Goal: Transaction & Acquisition: Book appointment/travel/reservation

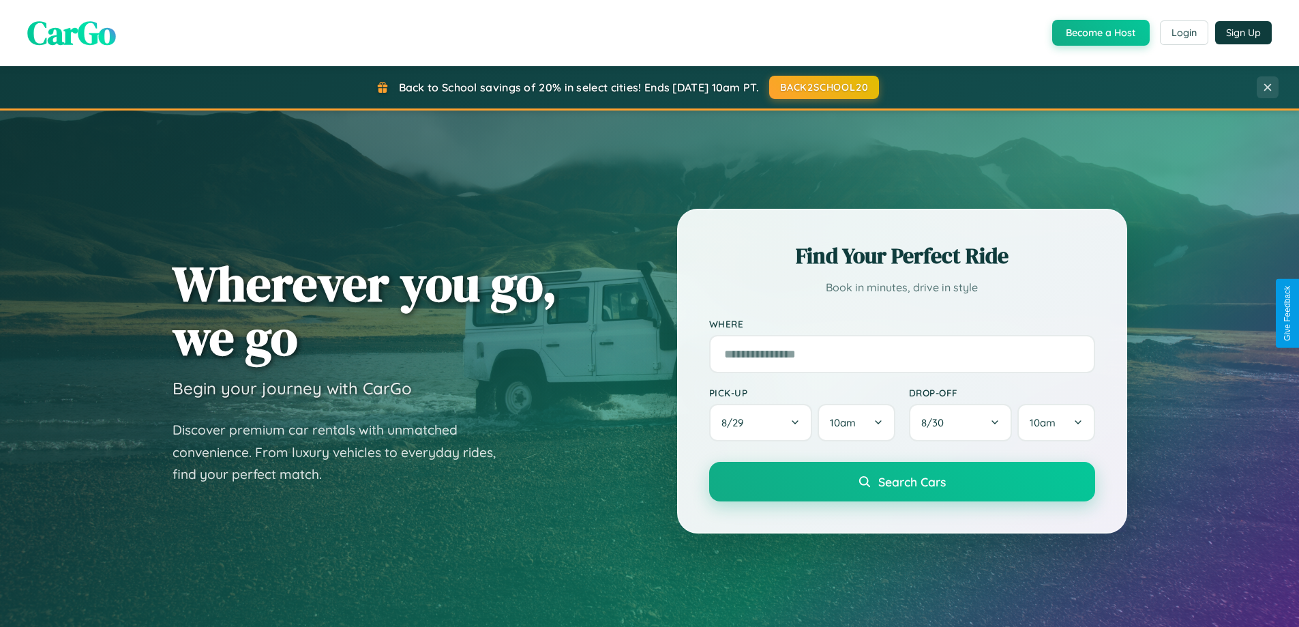
scroll to position [40, 0]
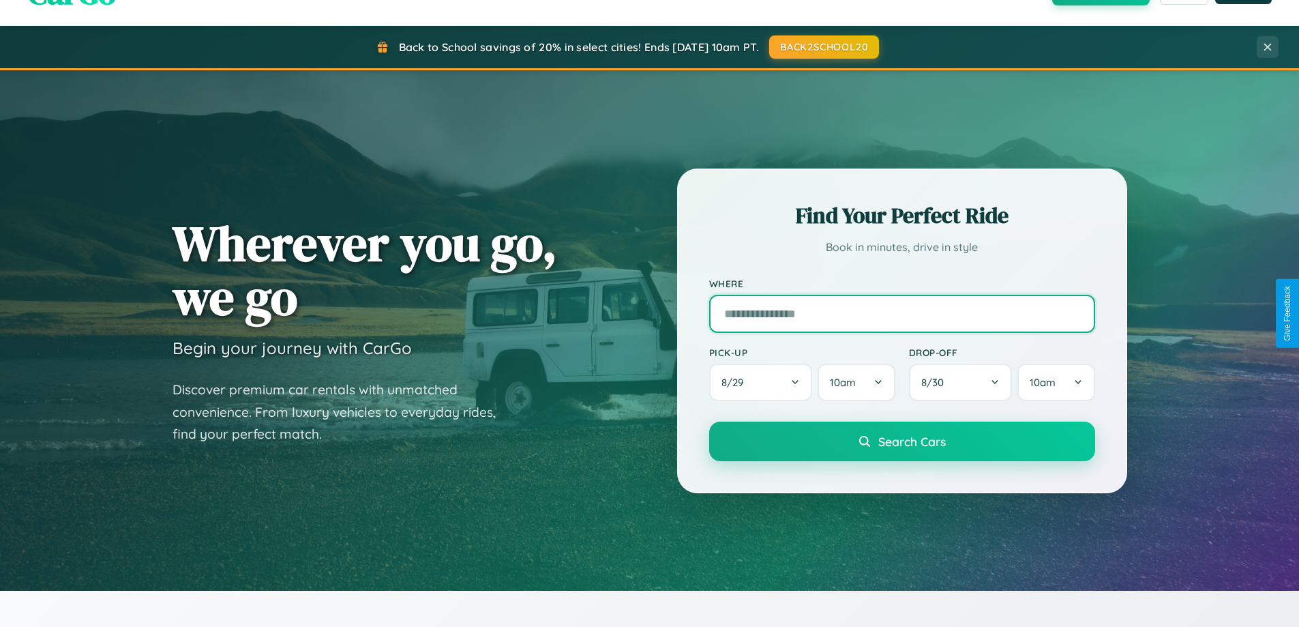
click at [901, 313] on input "text" at bounding box center [902, 314] width 386 height 38
type input "*******"
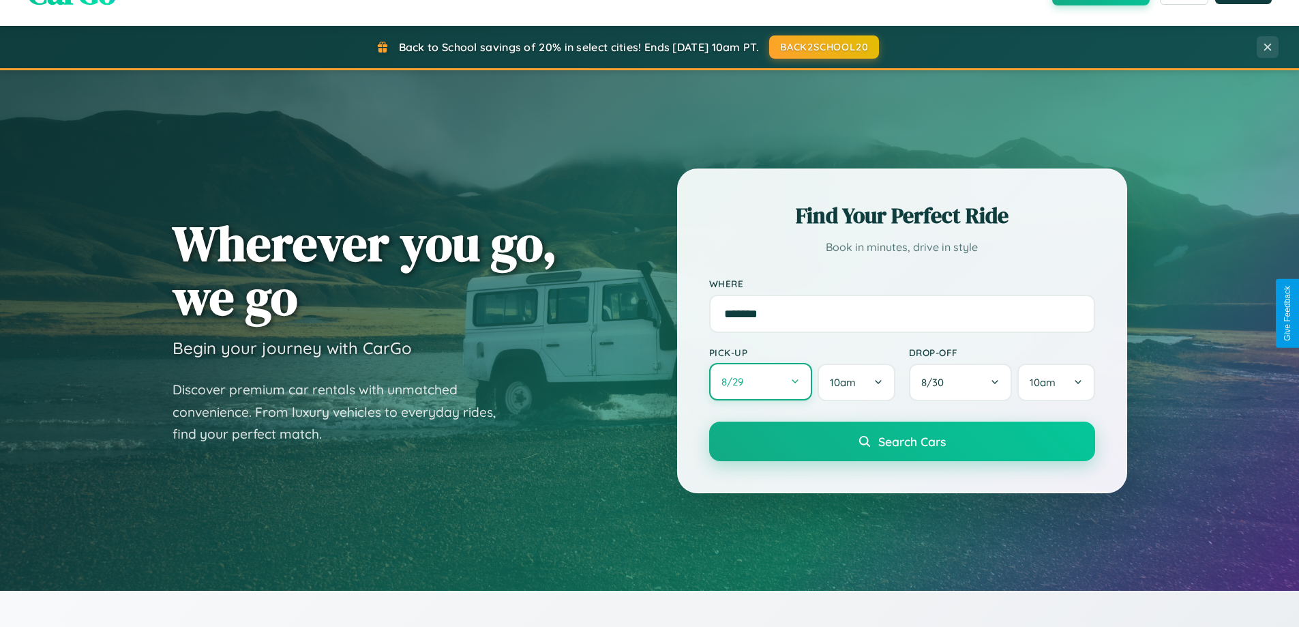
click at [760, 382] on button "8 / 29" at bounding box center [761, 382] width 104 height 38
select select "*"
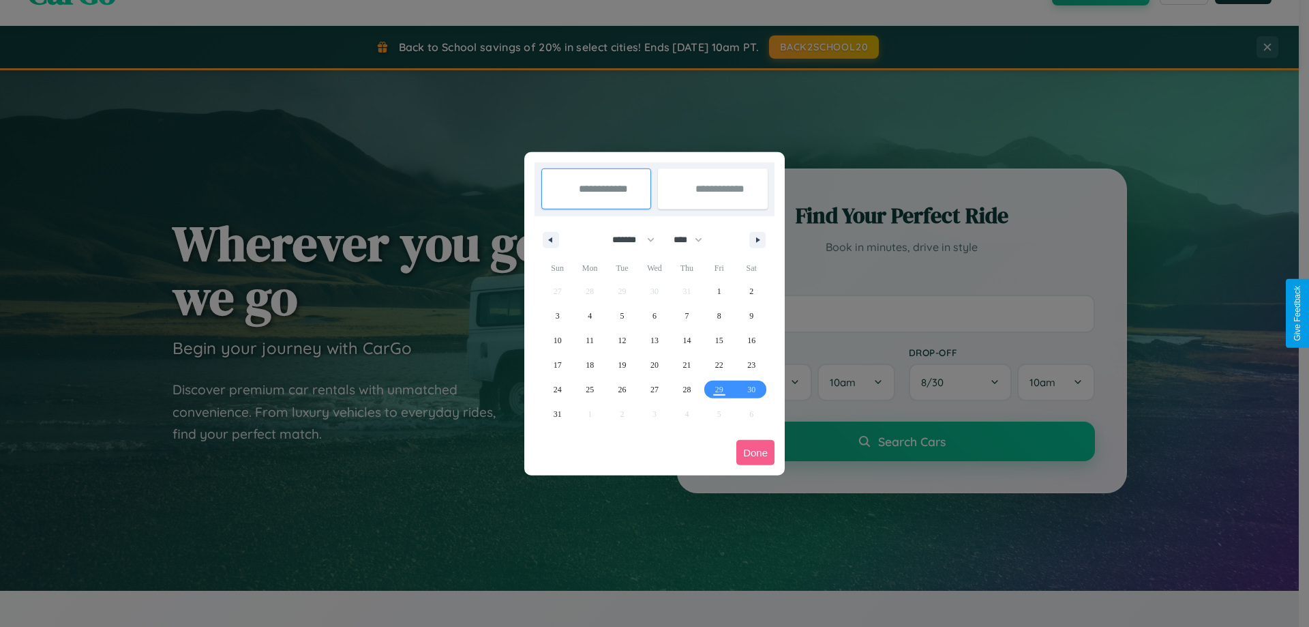
drag, startPoint x: 627, startPoint y: 239, endPoint x: 655, endPoint y: 273, distance: 43.7
click at [627, 239] on select "******* ******** ***** ***** *** **** **** ****** ********* ******* ******** **…" at bounding box center [631, 239] width 58 height 23
drag, startPoint x: 694, startPoint y: 239, endPoint x: 655, endPoint y: 273, distance: 52.2
click at [694, 239] on select "**** **** **** **** **** **** **** **** **** **** **** **** **** **** **** ****…" at bounding box center [687, 239] width 41 height 23
select select "****"
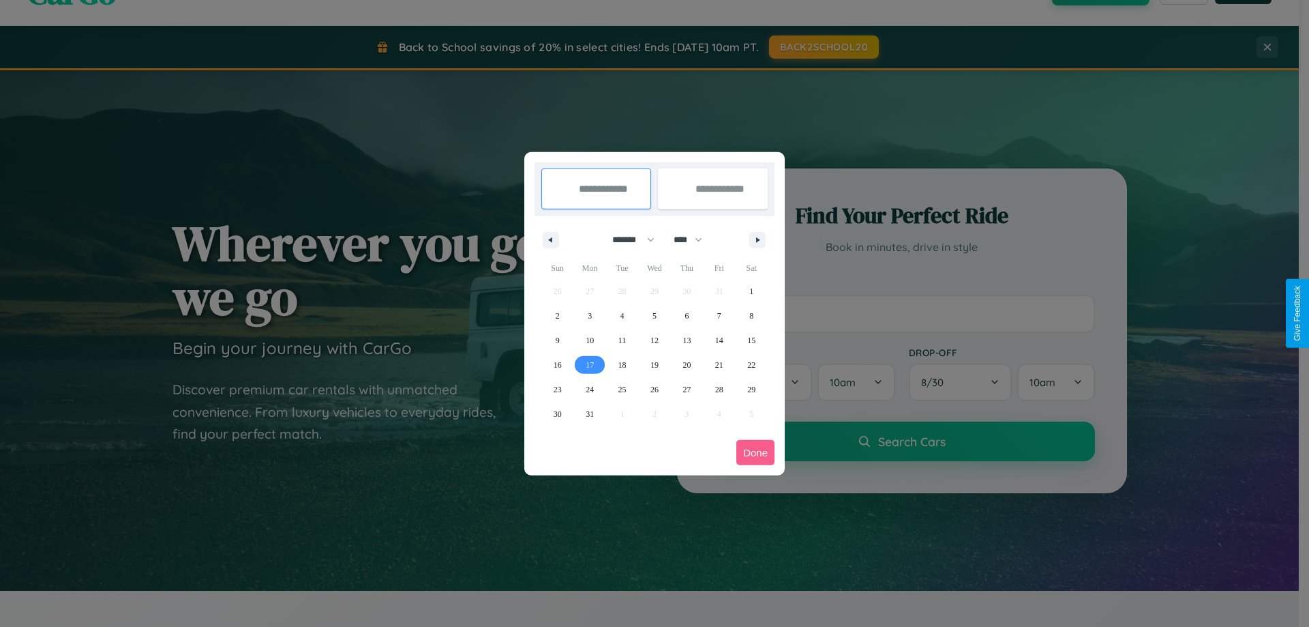
click at [590, 364] on span "17" at bounding box center [590, 365] width 8 height 25
type input "**********"
click at [557, 389] on span "23" at bounding box center [558, 389] width 8 height 25
type input "**********"
click at [756, 452] on button "Done" at bounding box center [755, 452] width 38 height 25
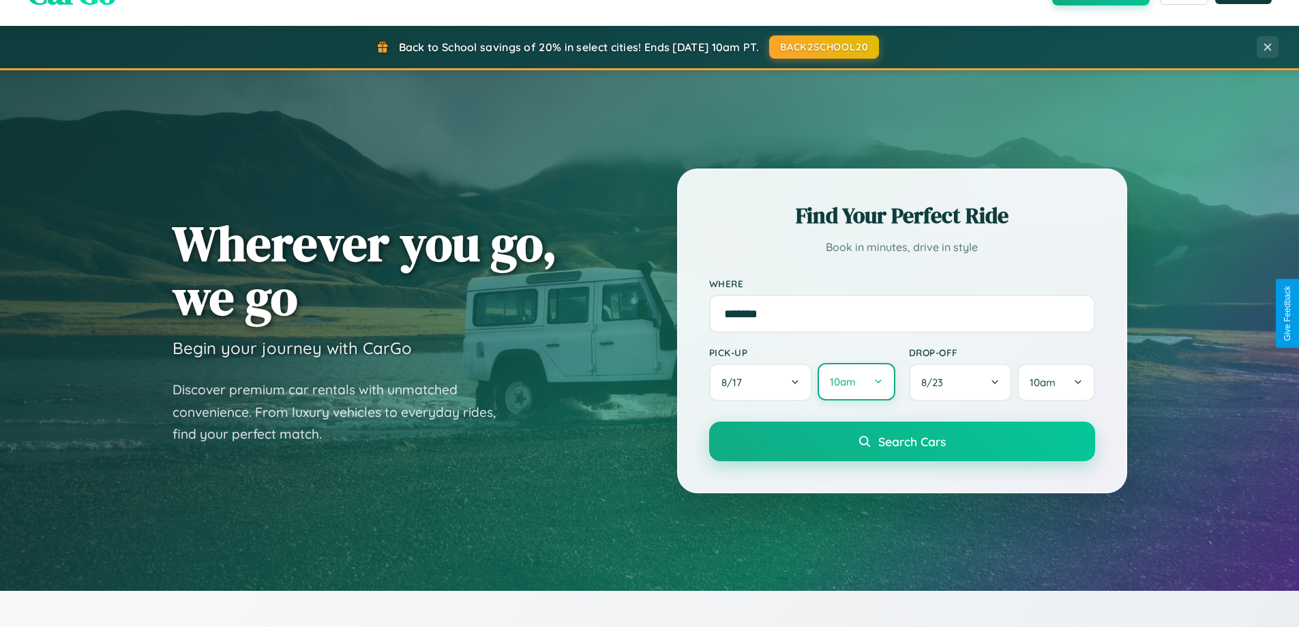
click at [856, 382] on button "10am" at bounding box center [856, 382] width 77 height 38
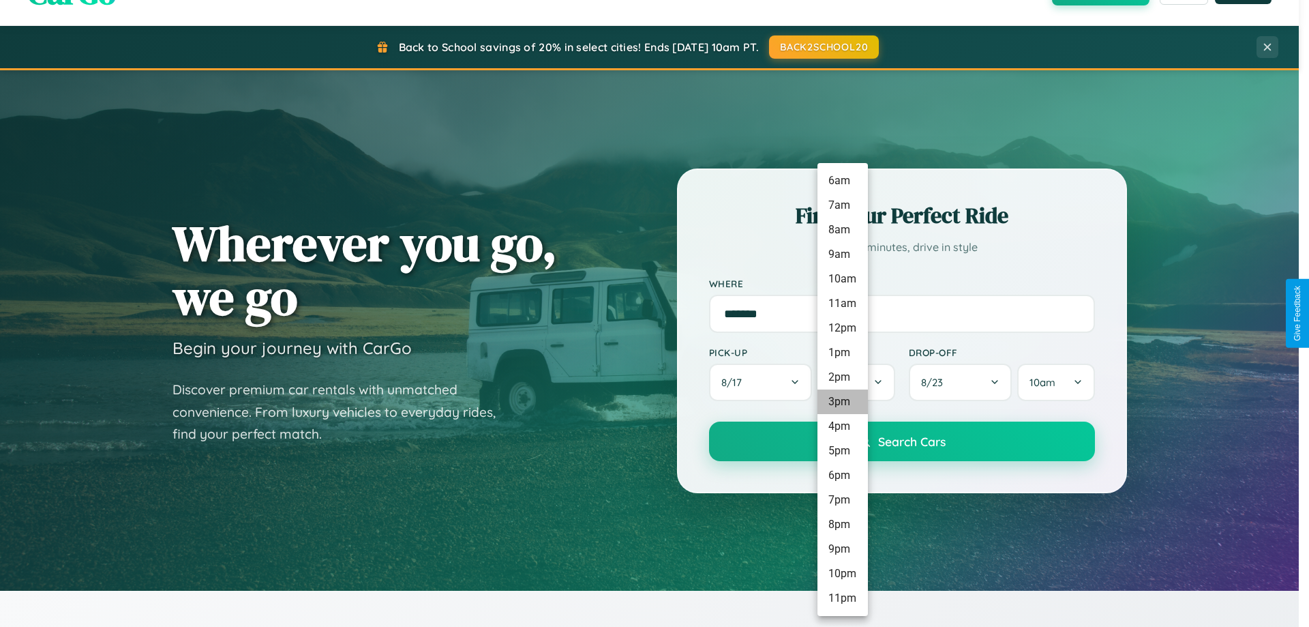
click at [842, 402] on li "3pm" at bounding box center [843, 401] width 50 height 25
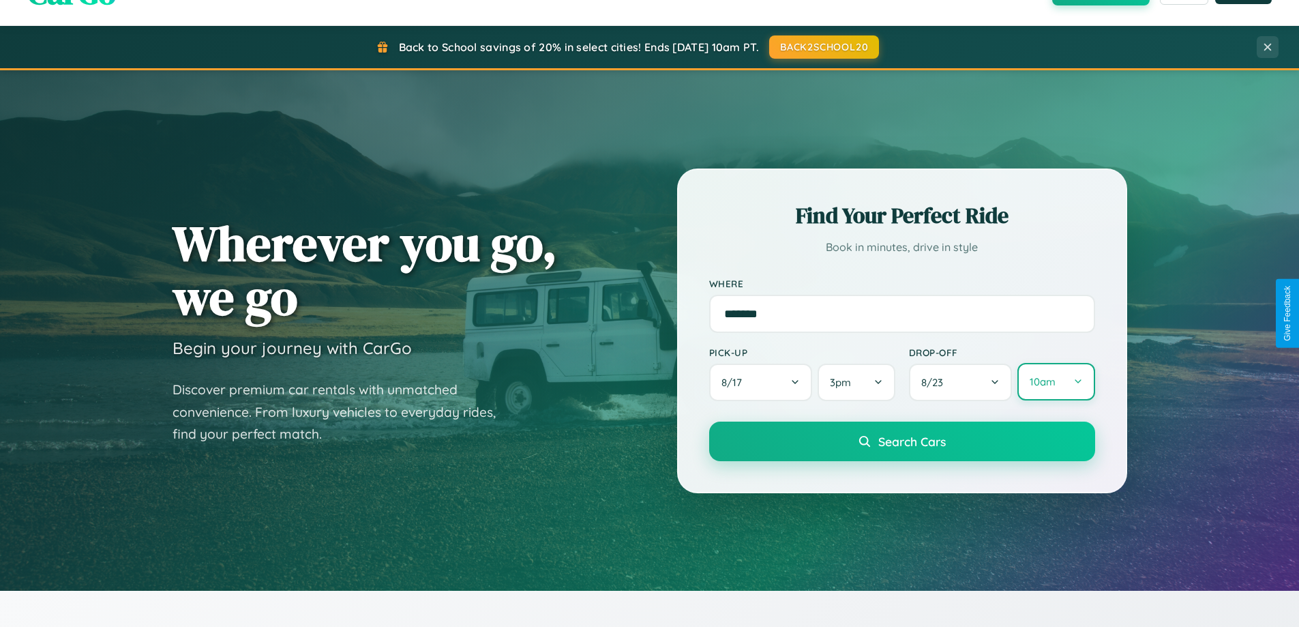
click at [1056, 382] on button "10am" at bounding box center [1055, 382] width 77 height 38
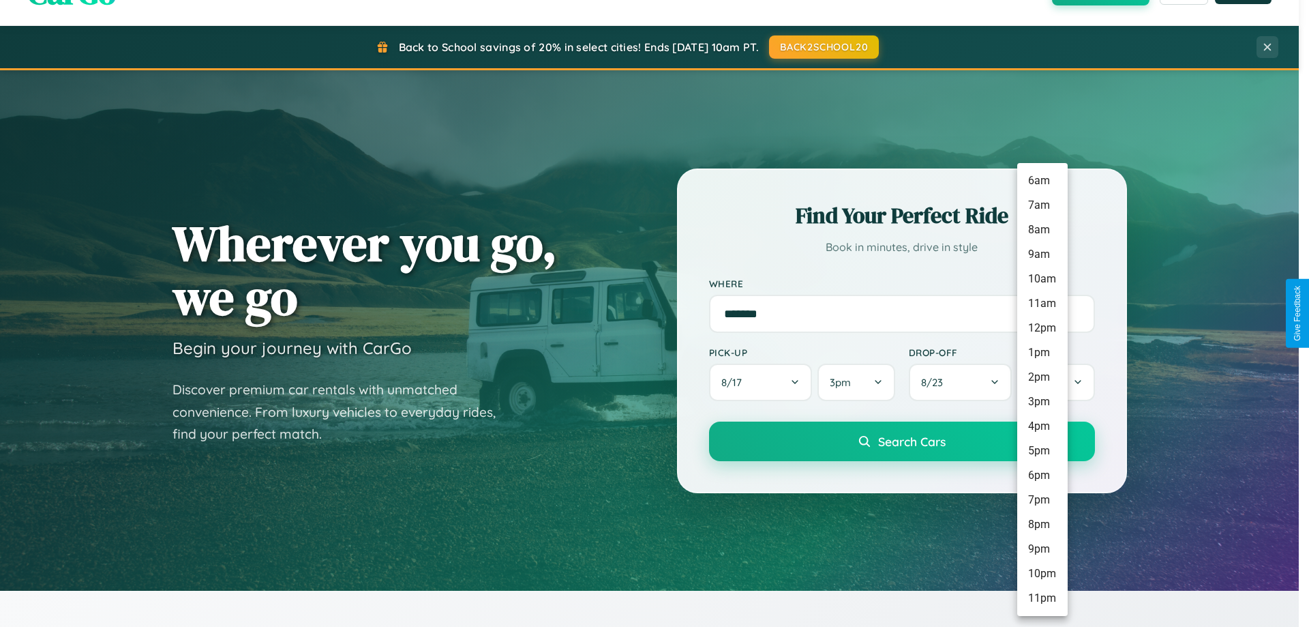
click at [1042, 402] on li "3pm" at bounding box center [1042, 401] width 50 height 25
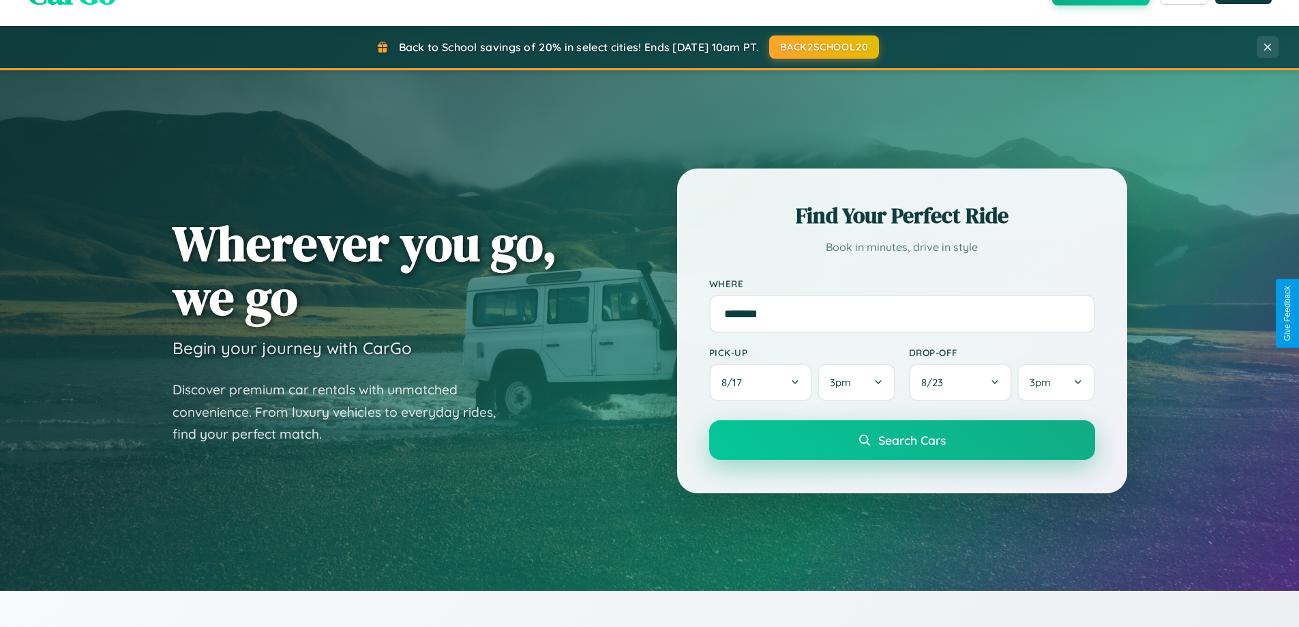
click at [901, 441] on span "Search Cars" at bounding box center [912, 439] width 68 height 15
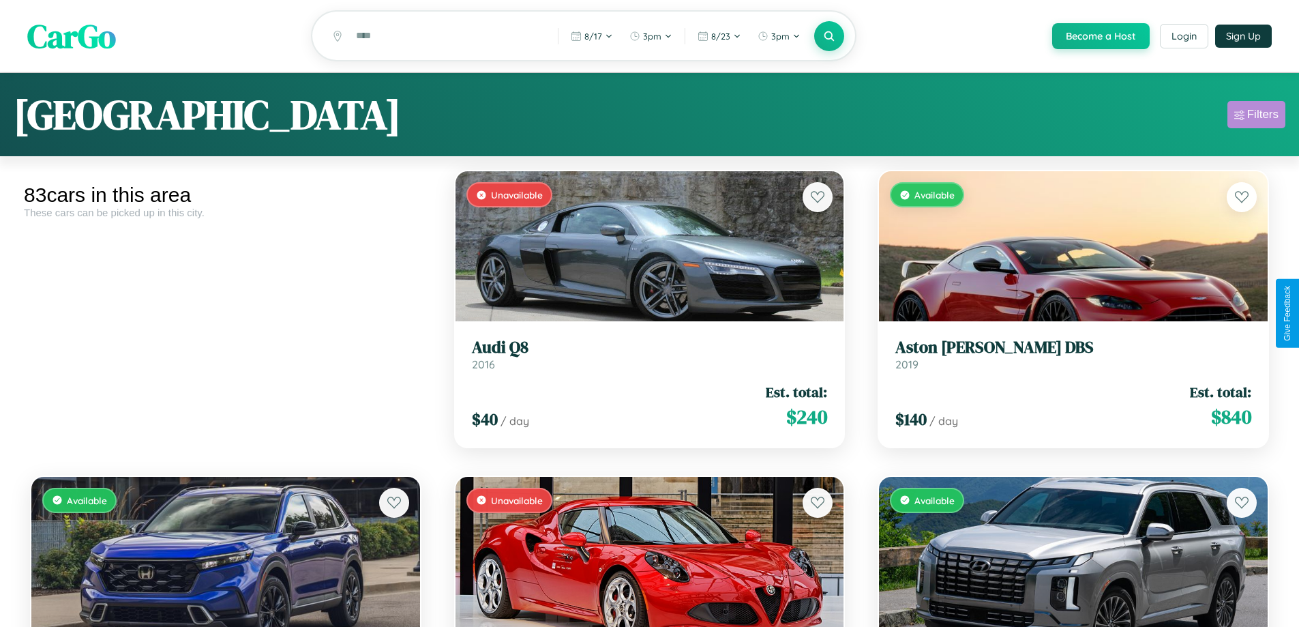
click at [1256, 117] on div "Filters" at bounding box center [1262, 115] width 31 height 14
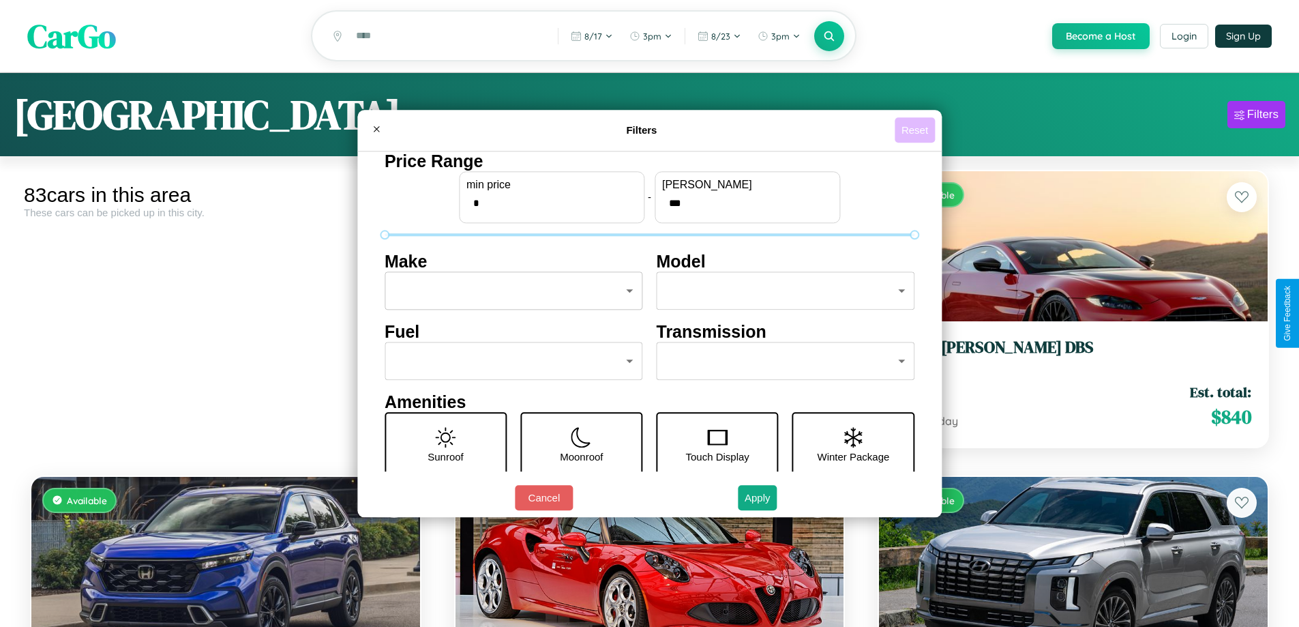
click at [916, 130] on button "Reset" at bounding box center [915, 129] width 40 height 25
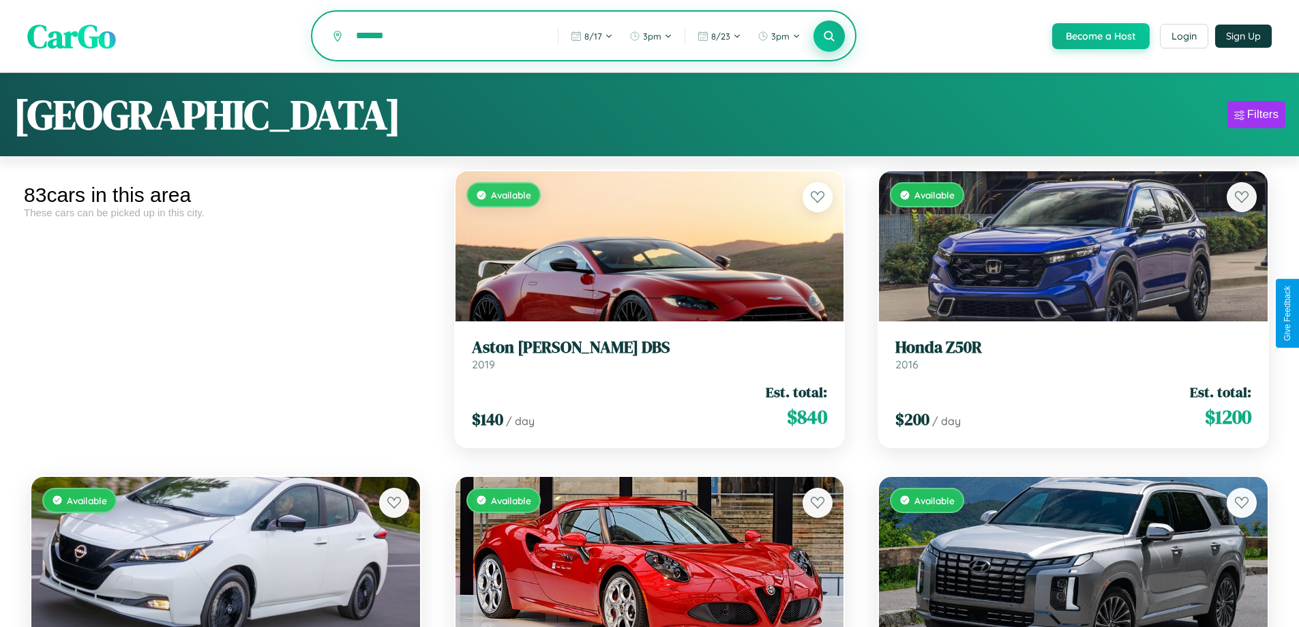
type input "*******"
click at [828, 37] on icon at bounding box center [829, 35] width 13 height 13
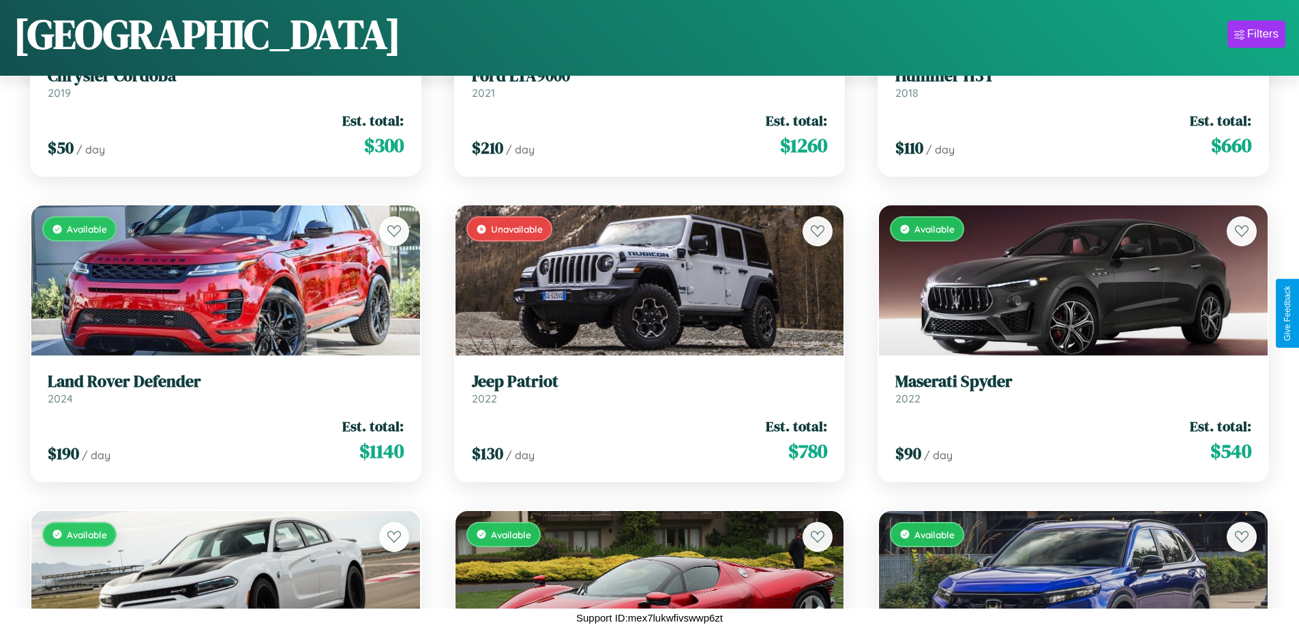
scroll to position [4161, 0]
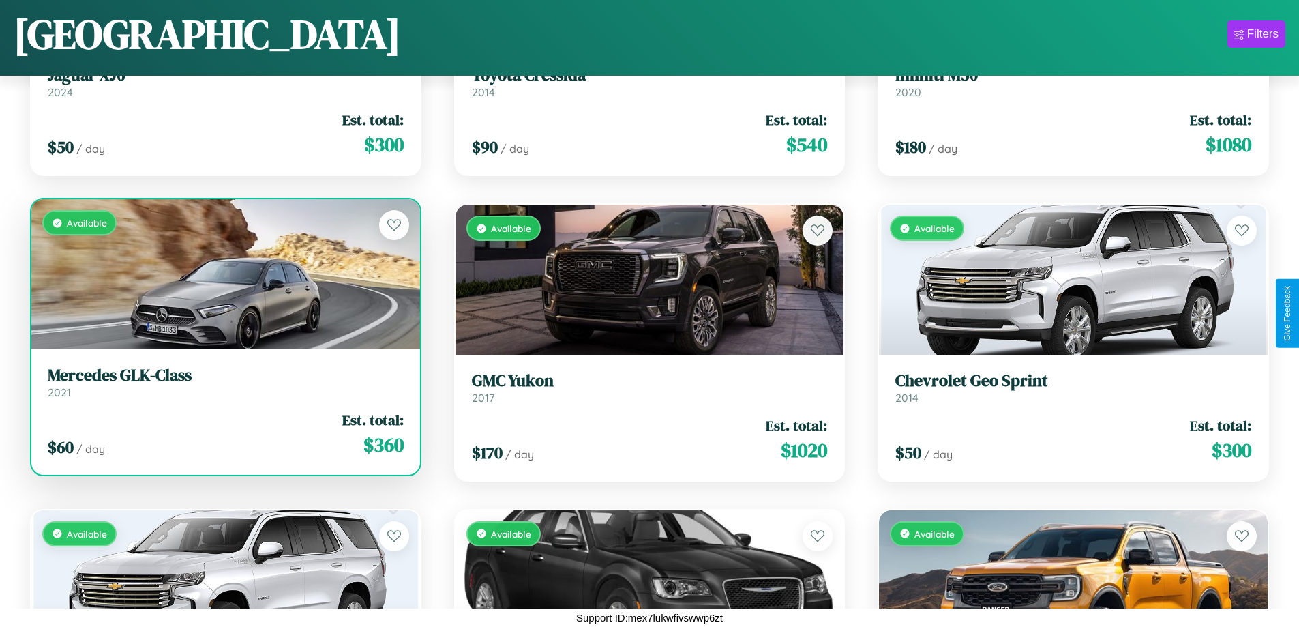
click at [224, 434] on div "$ 60 / day Est. total: $ 360" at bounding box center [226, 434] width 356 height 48
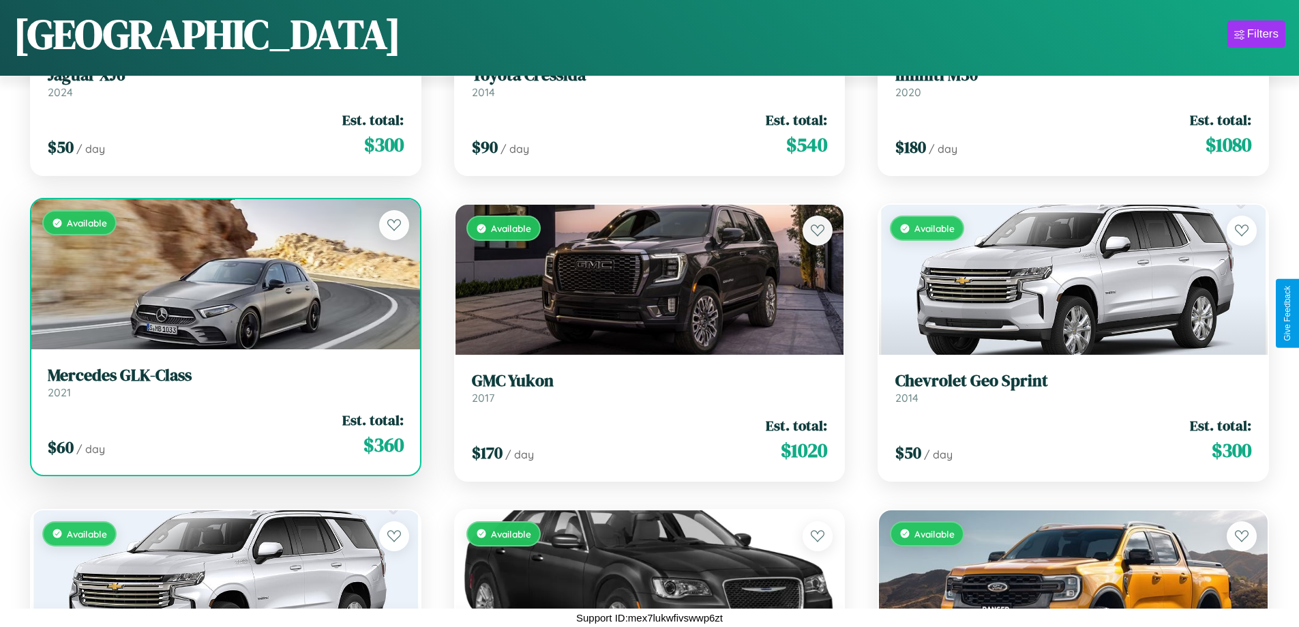
click at [224, 434] on div "$ 60 / day Est. total: $ 360" at bounding box center [226, 434] width 356 height 48
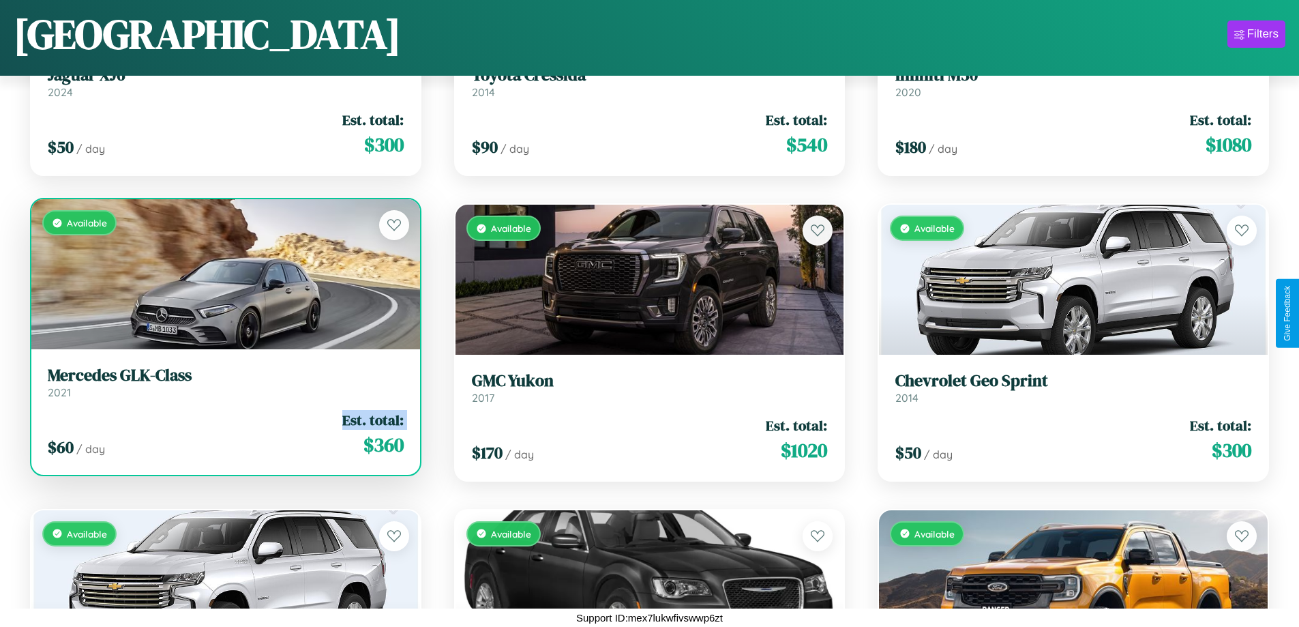
click at [224, 434] on div "$ 60 / day Est. total: $ 360" at bounding box center [226, 434] width 356 height 48
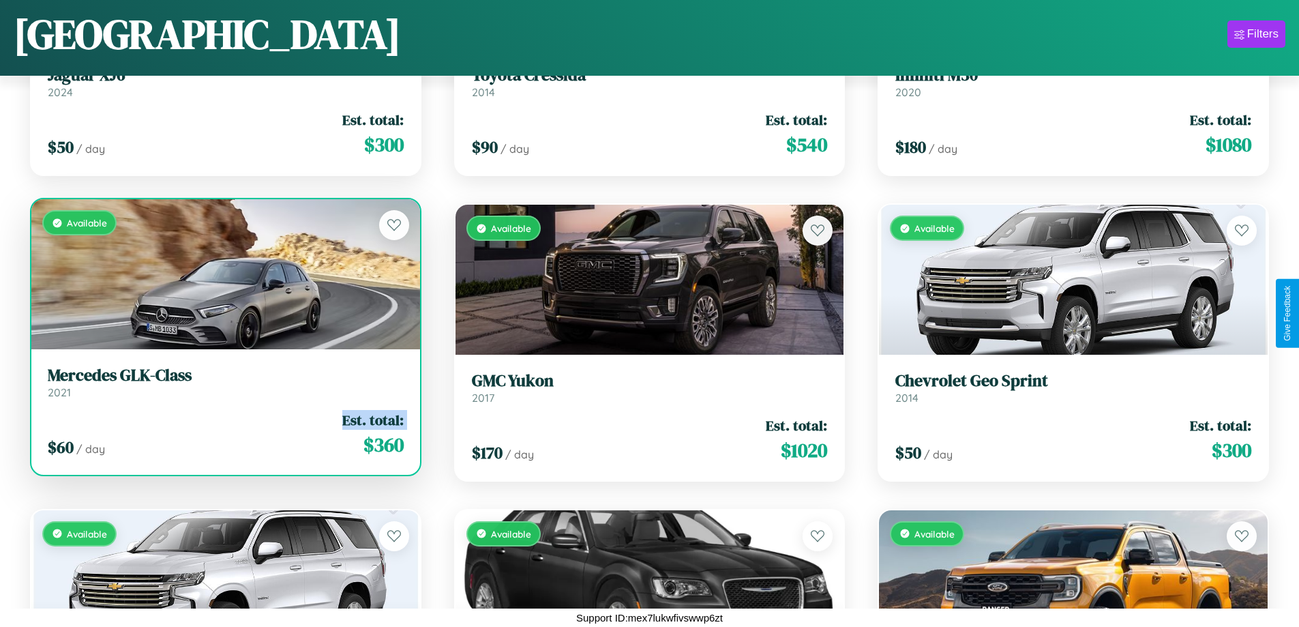
click at [224, 434] on div "$ 60 / day Est. total: $ 360" at bounding box center [226, 434] width 356 height 48
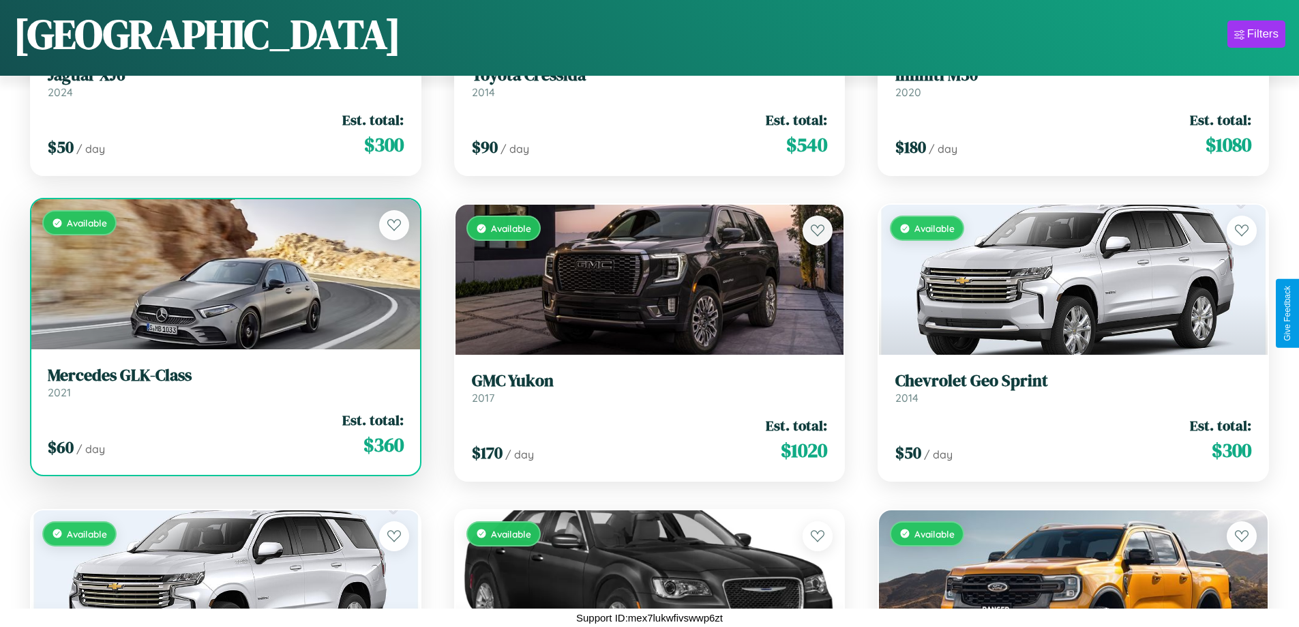
click at [224, 434] on div "$ 60 / day Est. total: $ 360" at bounding box center [226, 434] width 356 height 48
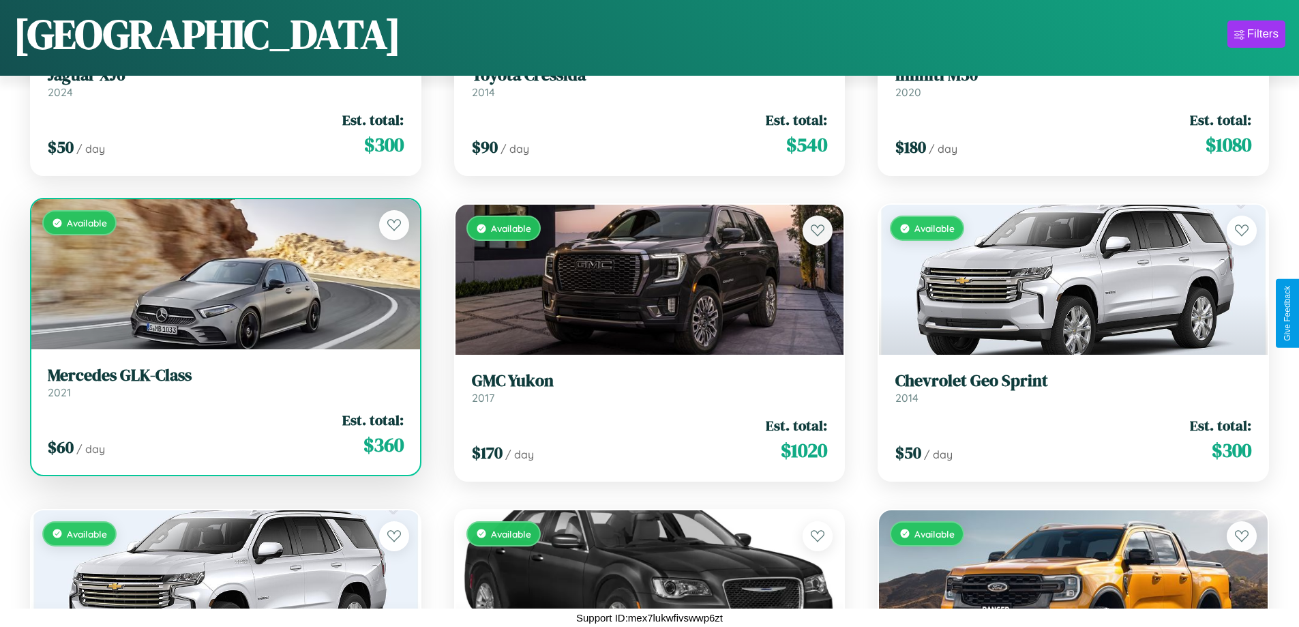
click at [224, 382] on h3 "Mercedes GLK-Class" at bounding box center [226, 375] width 356 height 20
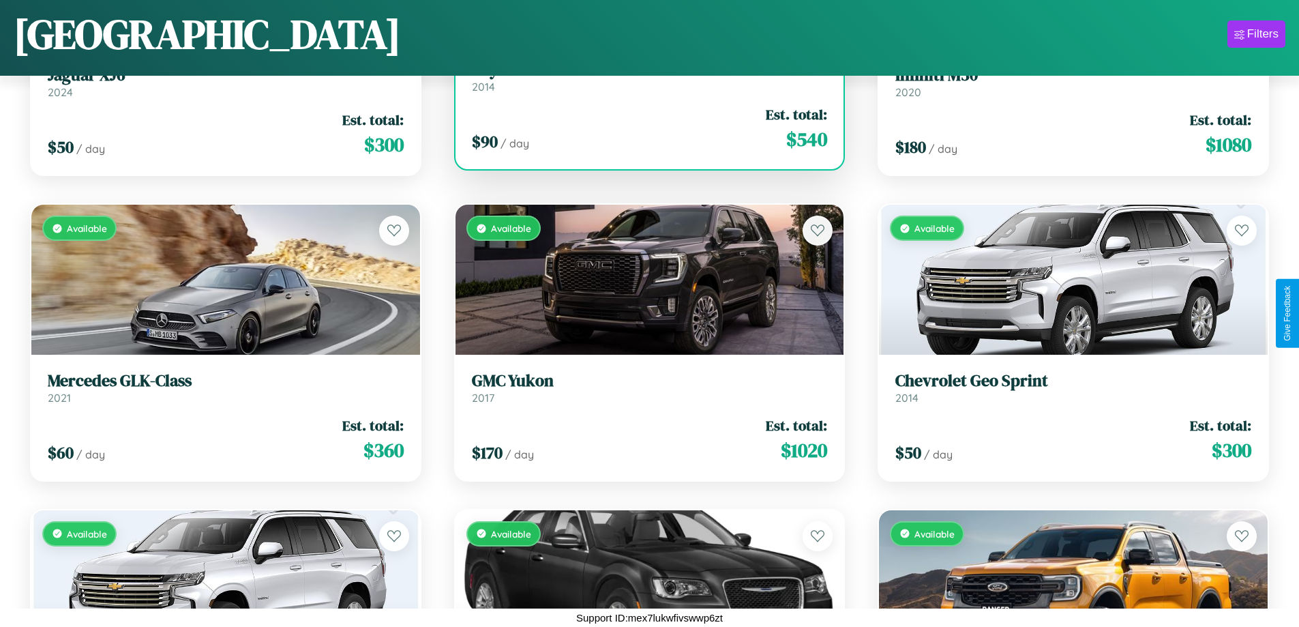
scroll to position [3856, 0]
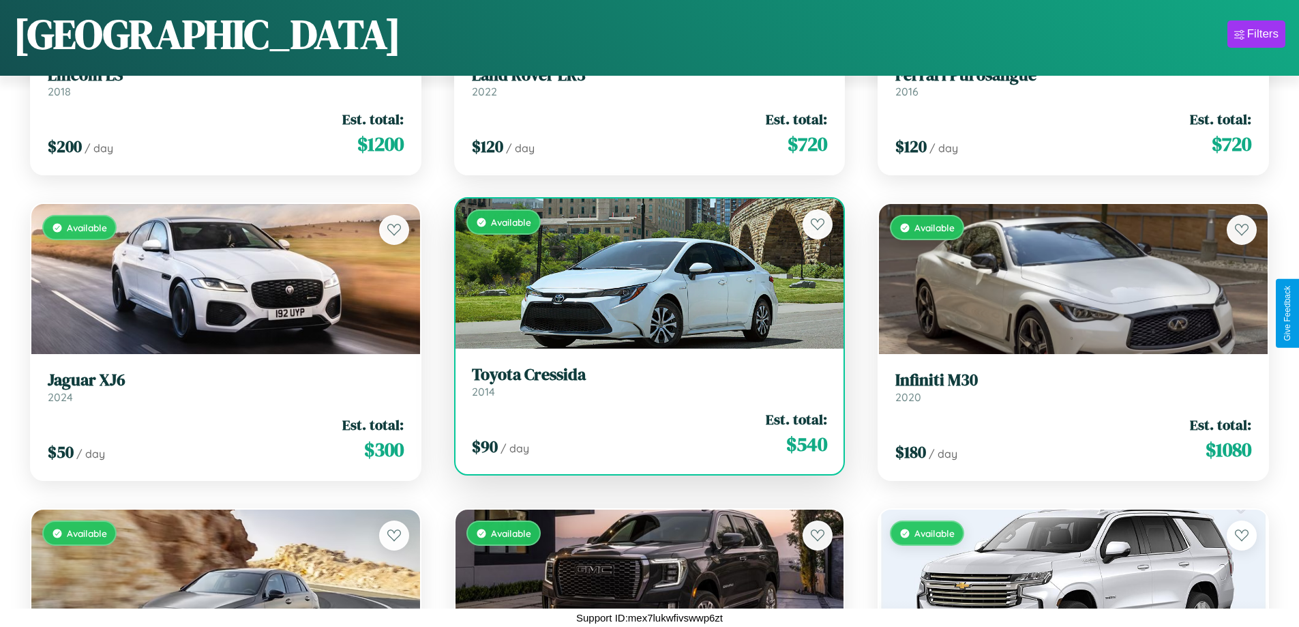
click at [644, 387] on link "Toyota Cressida 2014" at bounding box center [650, 381] width 356 height 33
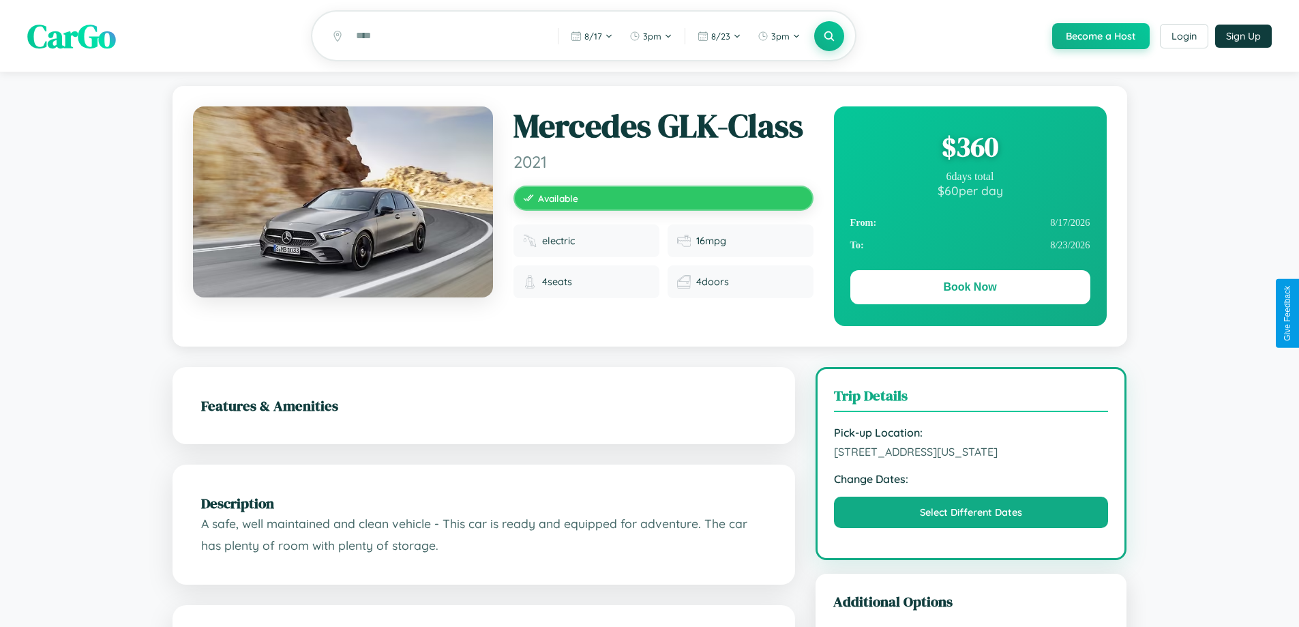
scroll to position [756, 0]
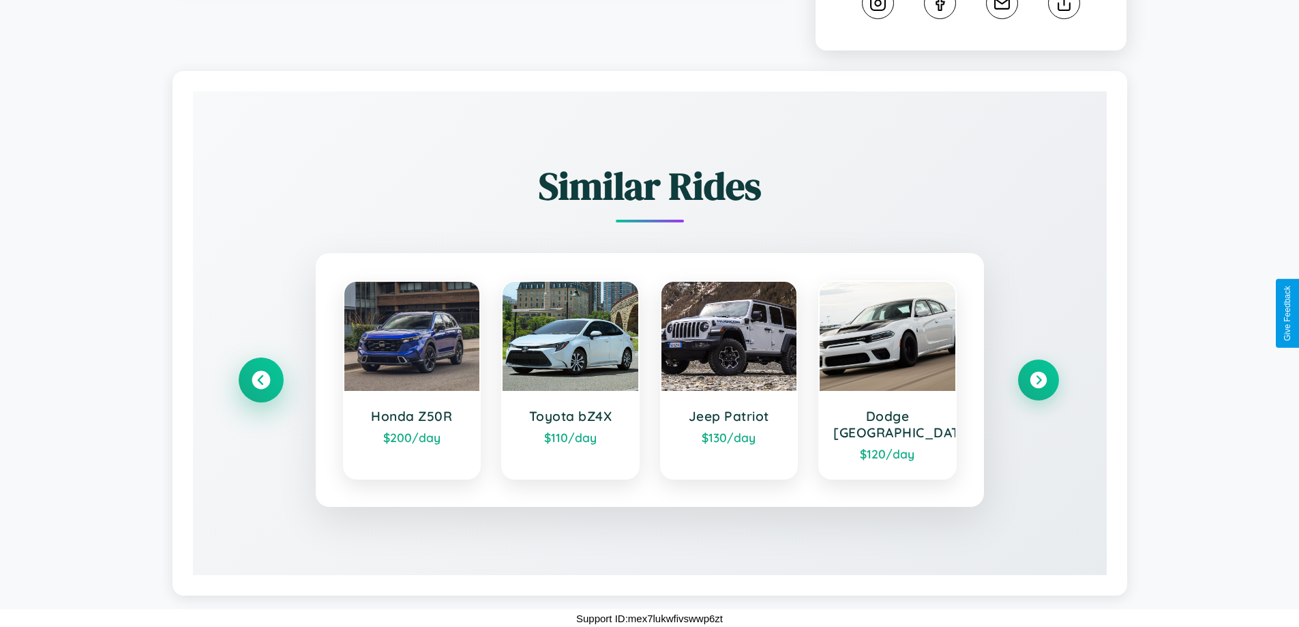
click at [260, 387] on icon at bounding box center [261, 380] width 18 height 18
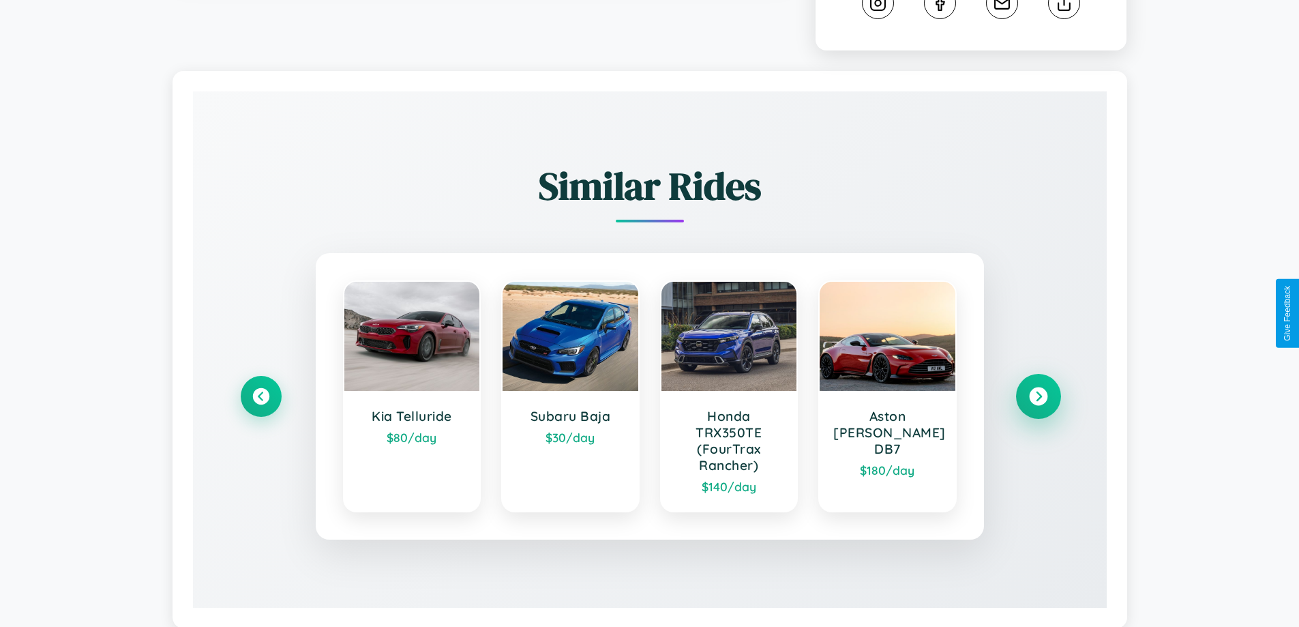
click at [1038, 406] on icon at bounding box center [1038, 396] width 18 height 18
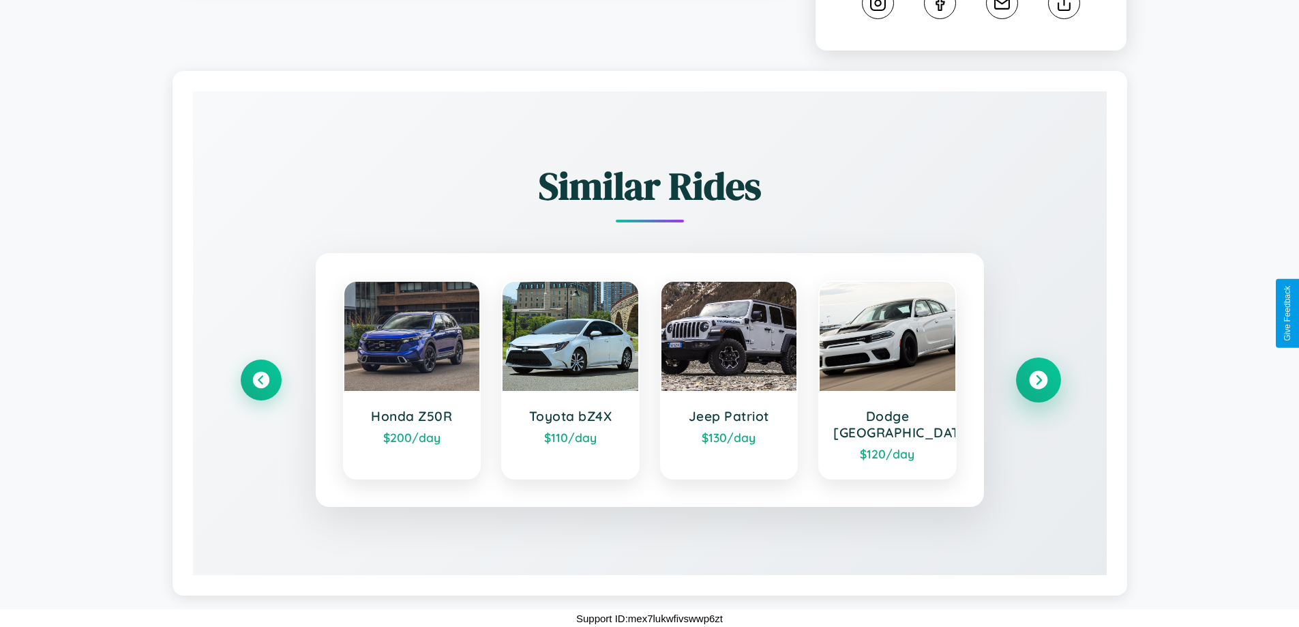
click at [1038, 387] on icon at bounding box center [1038, 380] width 18 height 18
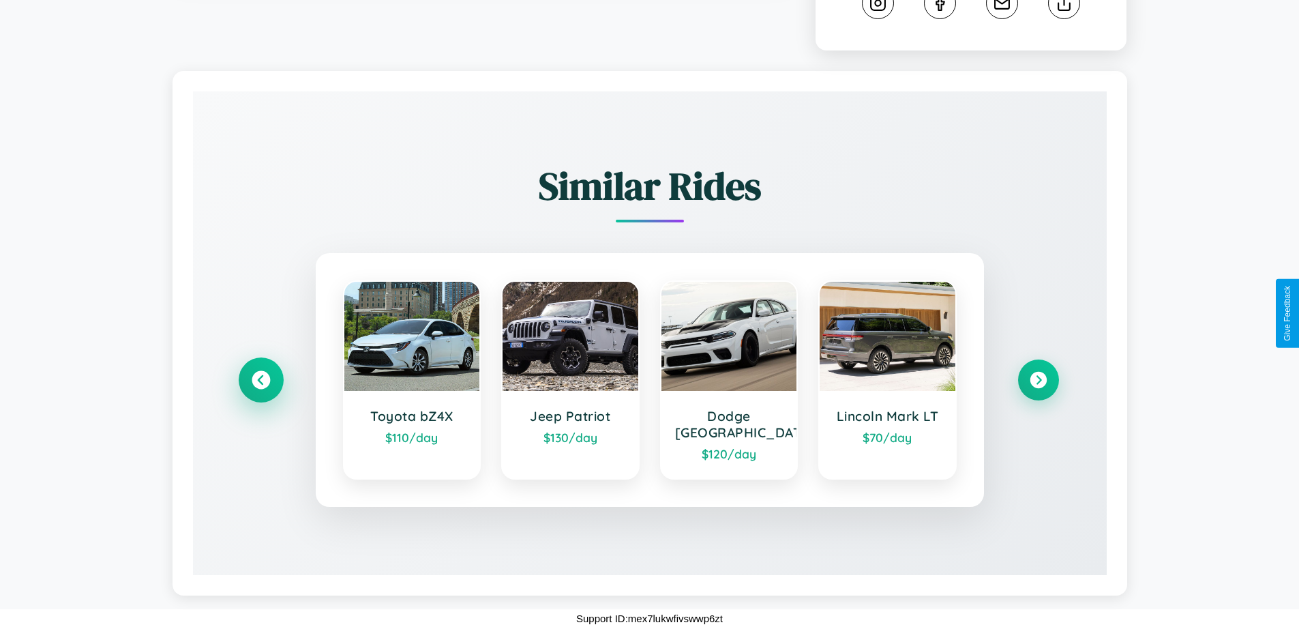
click at [260, 387] on icon at bounding box center [261, 380] width 18 height 18
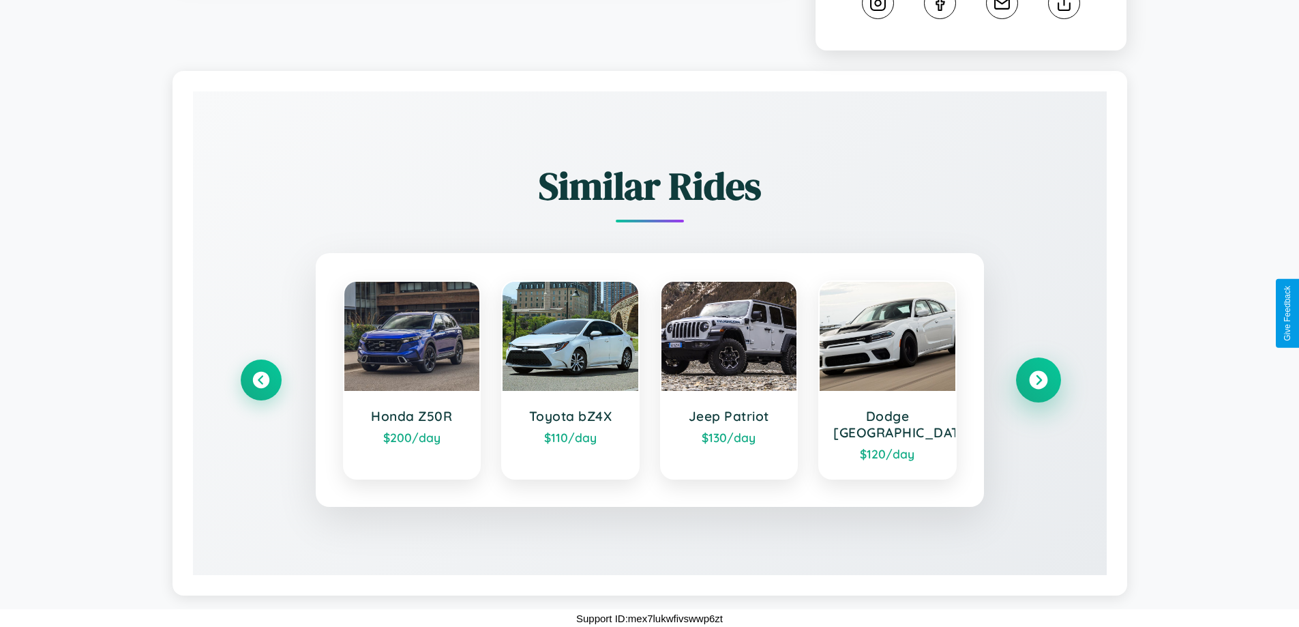
click at [1038, 387] on icon at bounding box center [1038, 380] width 18 height 18
